Goal: Information Seeking & Learning: Learn about a topic

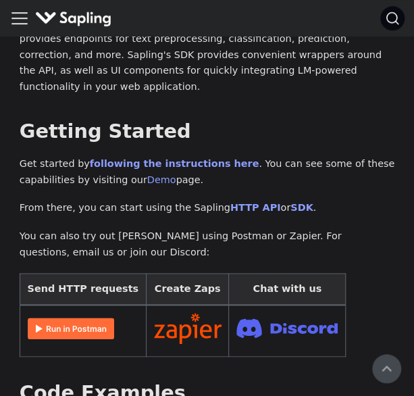
scroll to position [132, 0]
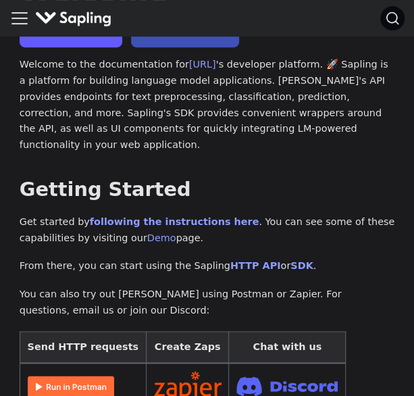
click at [45, 43] on link "API Overview" at bounding box center [71, 32] width 103 height 29
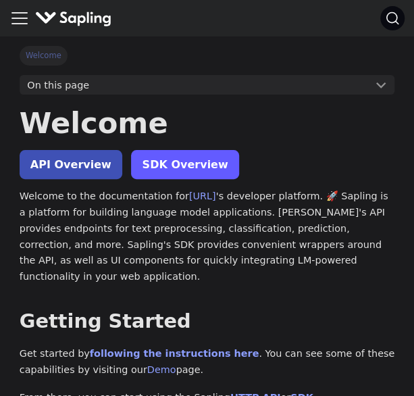
click at [163, 159] on link "SDK Overview" at bounding box center [184, 164] width 107 height 29
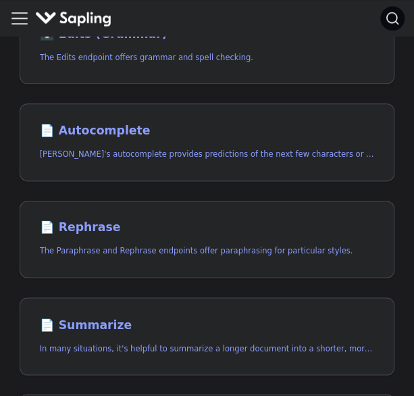
scroll to position [357, 0]
